Goal: Information Seeking & Learning: Learn about a topic

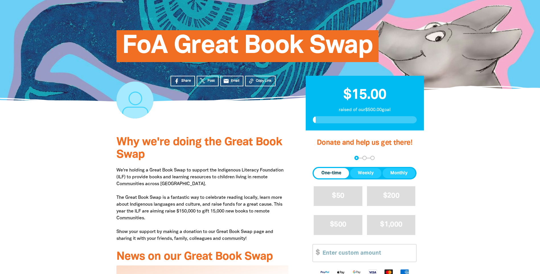
scroll to position [199, 0]
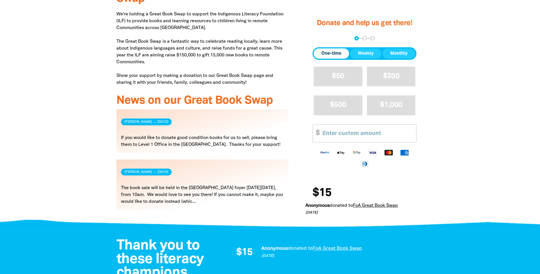
click at [231, 136] on link "Read more" at bounding box center [202, 130] width 172 height 43
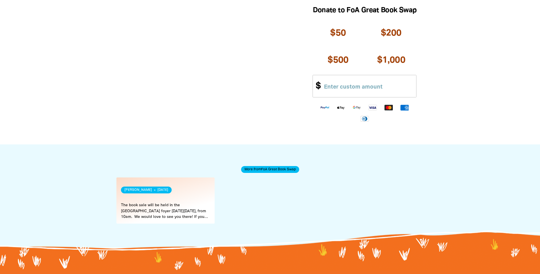
scroll to position [285, 0]
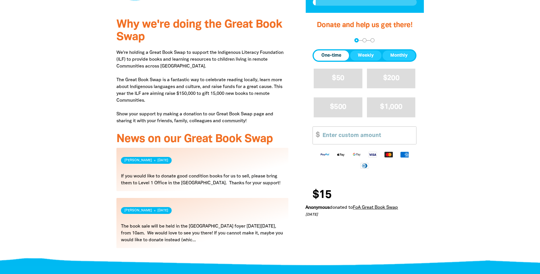
scroll to position [171, 0]
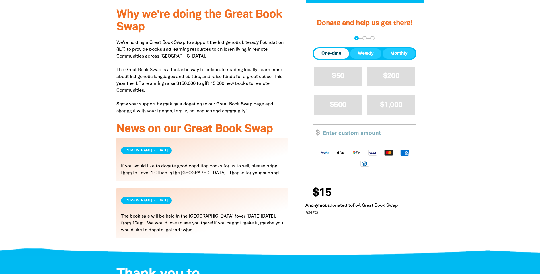
click at [144, 208] on link "Read more" at bounding box center [202, 213] width 172 height 50
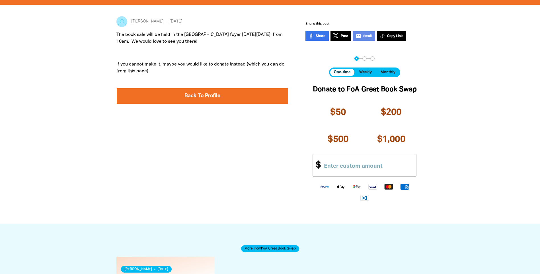
scroll to position [57, 0]
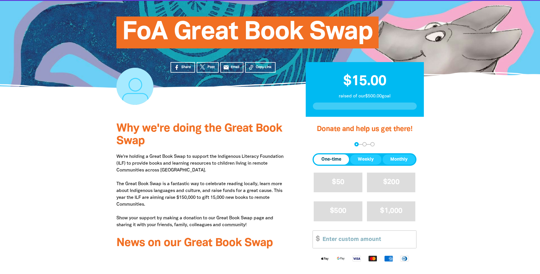
scroll to position [171, 0]
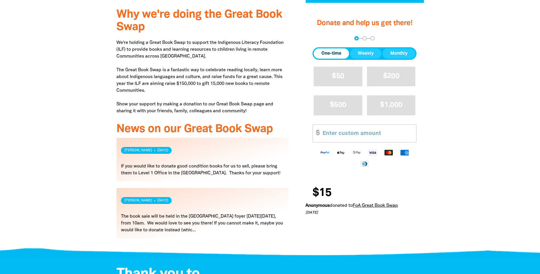
click at [187, 204] on link "Read more" at bounding box center [202, 213] width 172 height 50
